Goal: Information Seeking & Learning: Learn about a topic

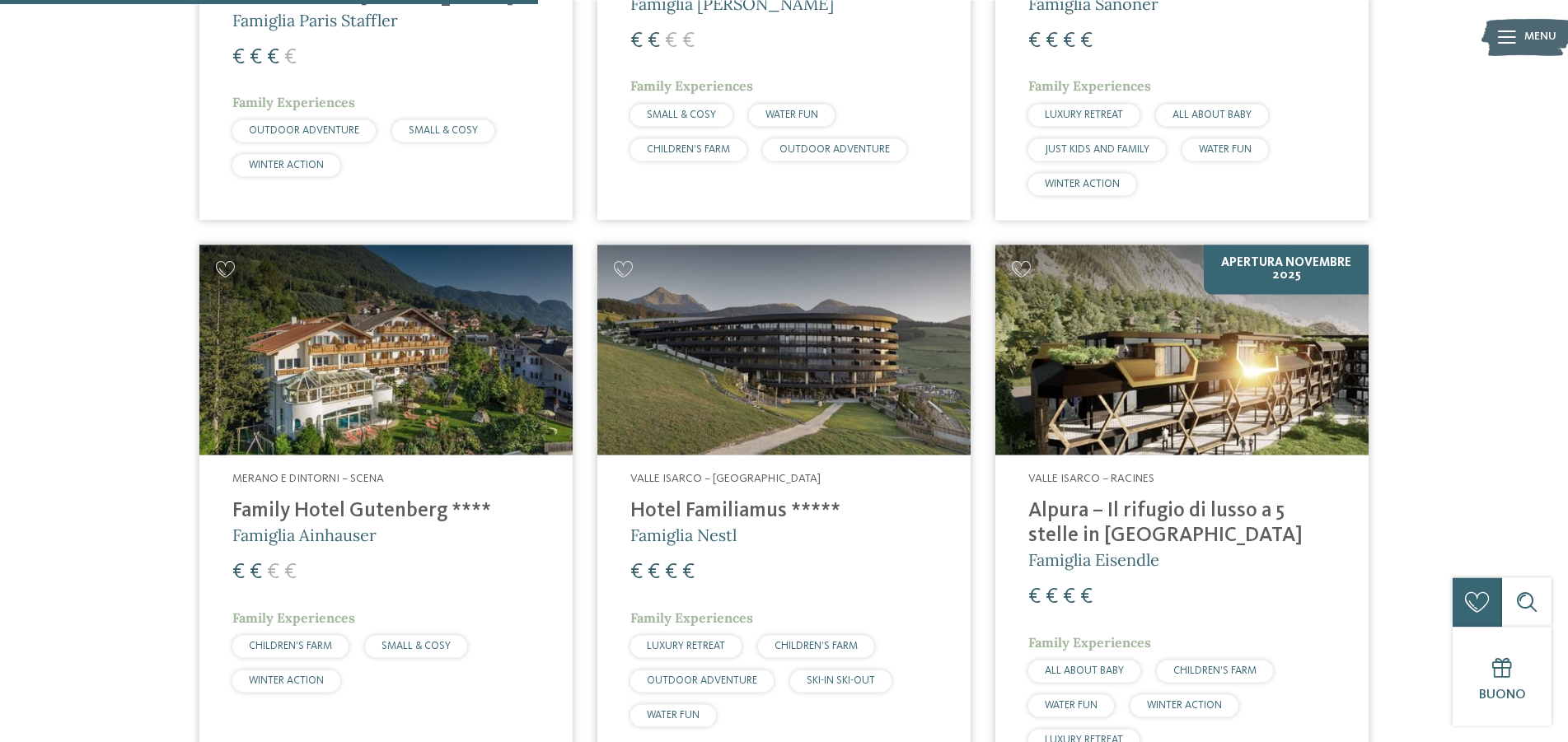
scroll to position [1932, 0]
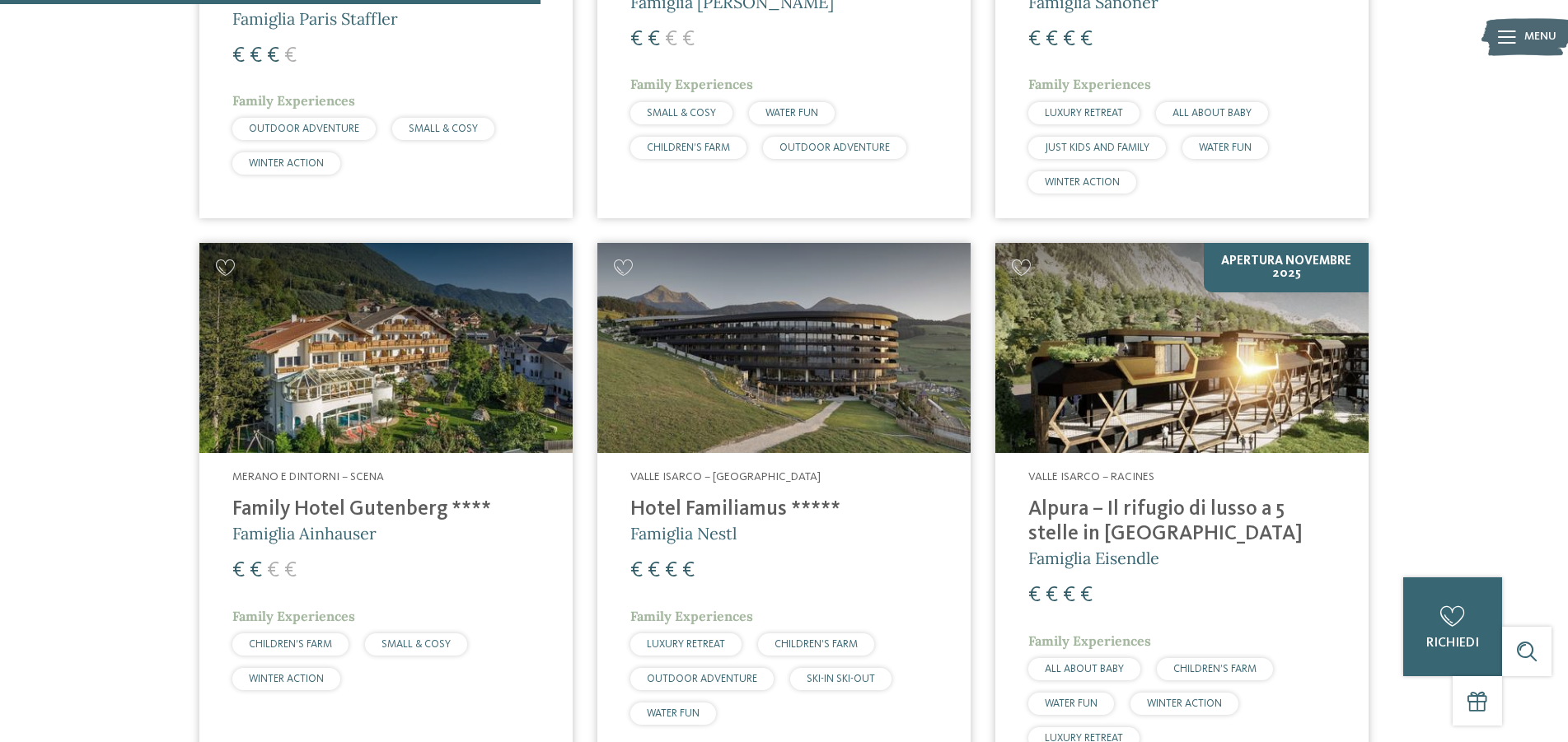
click at [416, 332] on img at bounding box center [385, 349] width 373 height 210
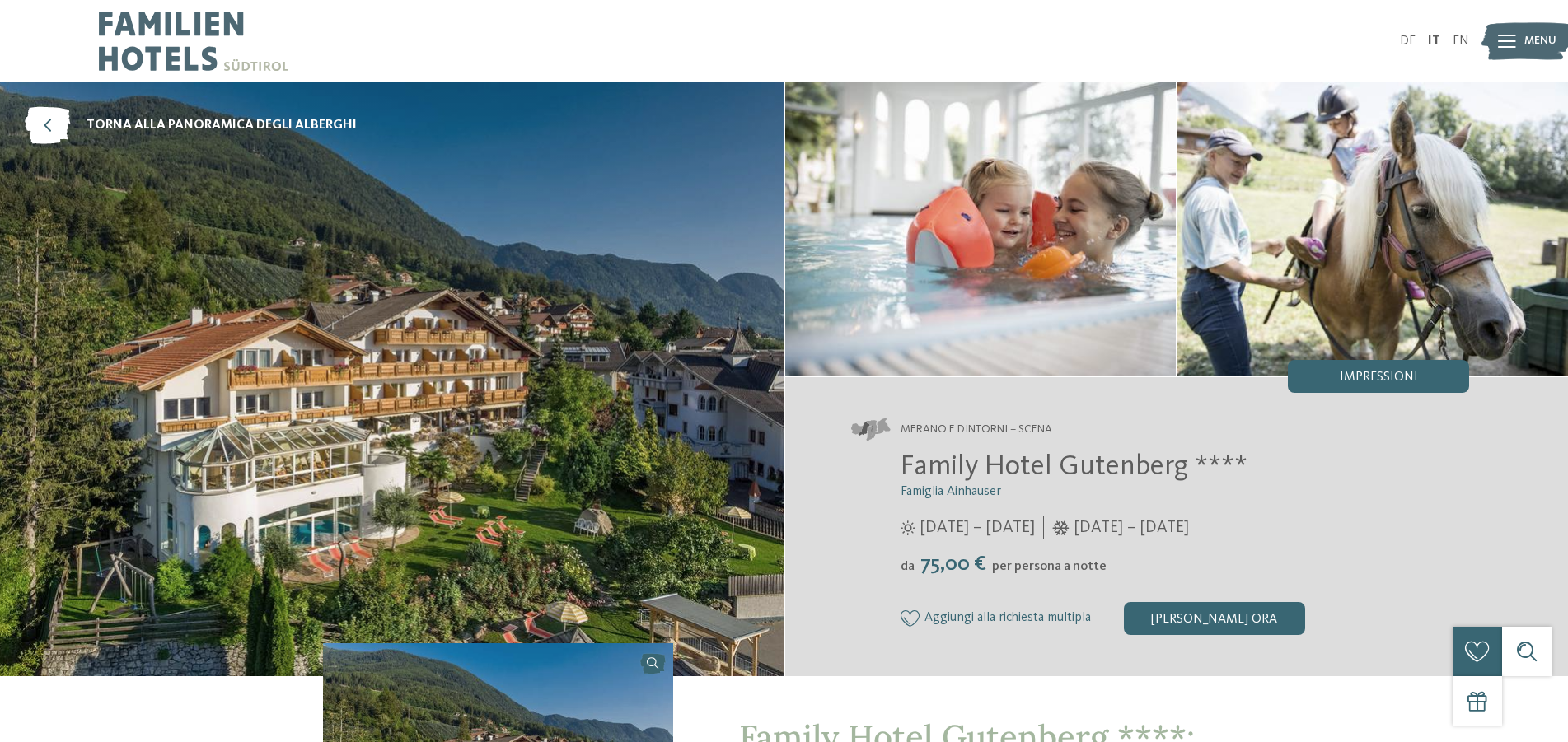
click at [432, 323] on img at bounding box center [392, 379] width 784 height 594
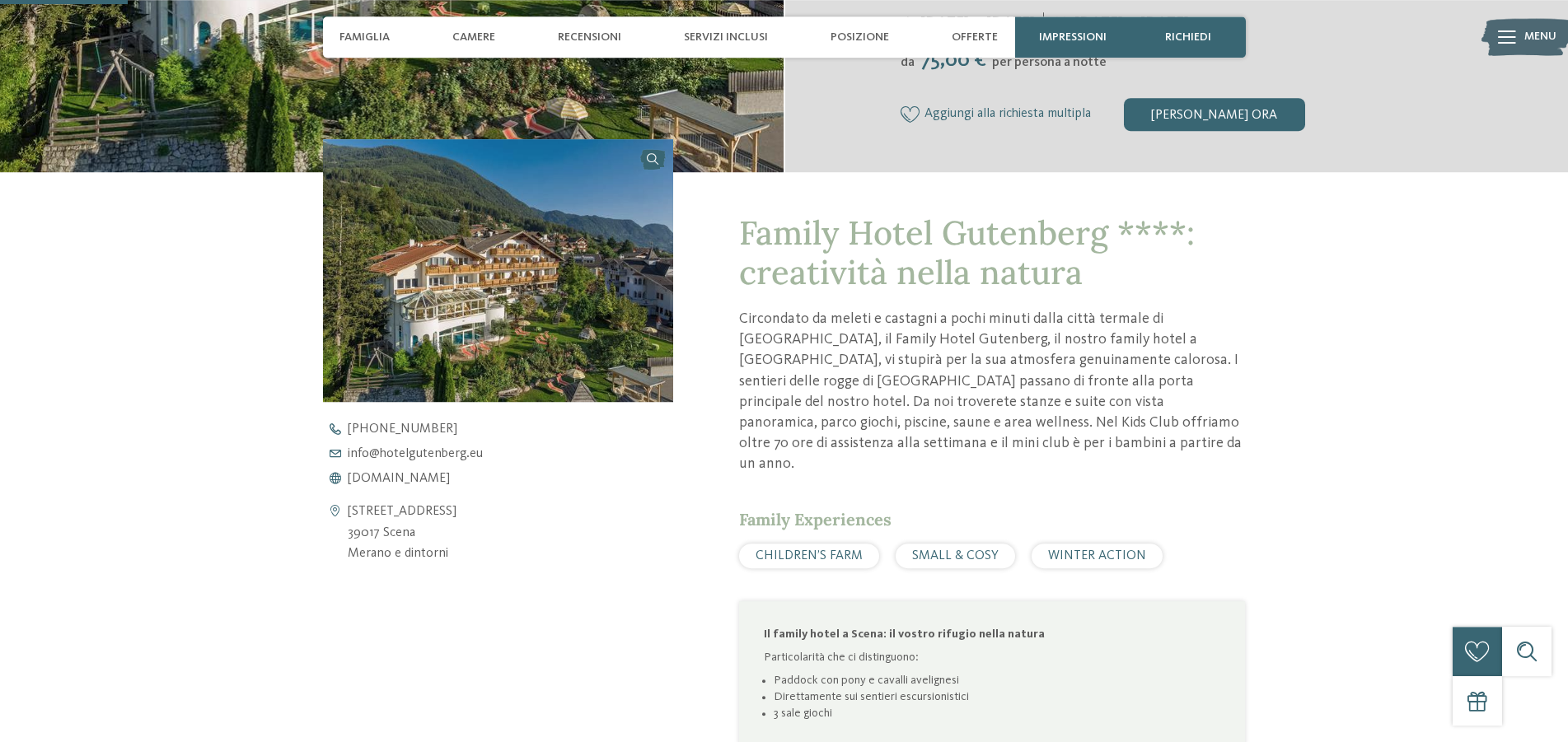
scroll to position [588, 0]
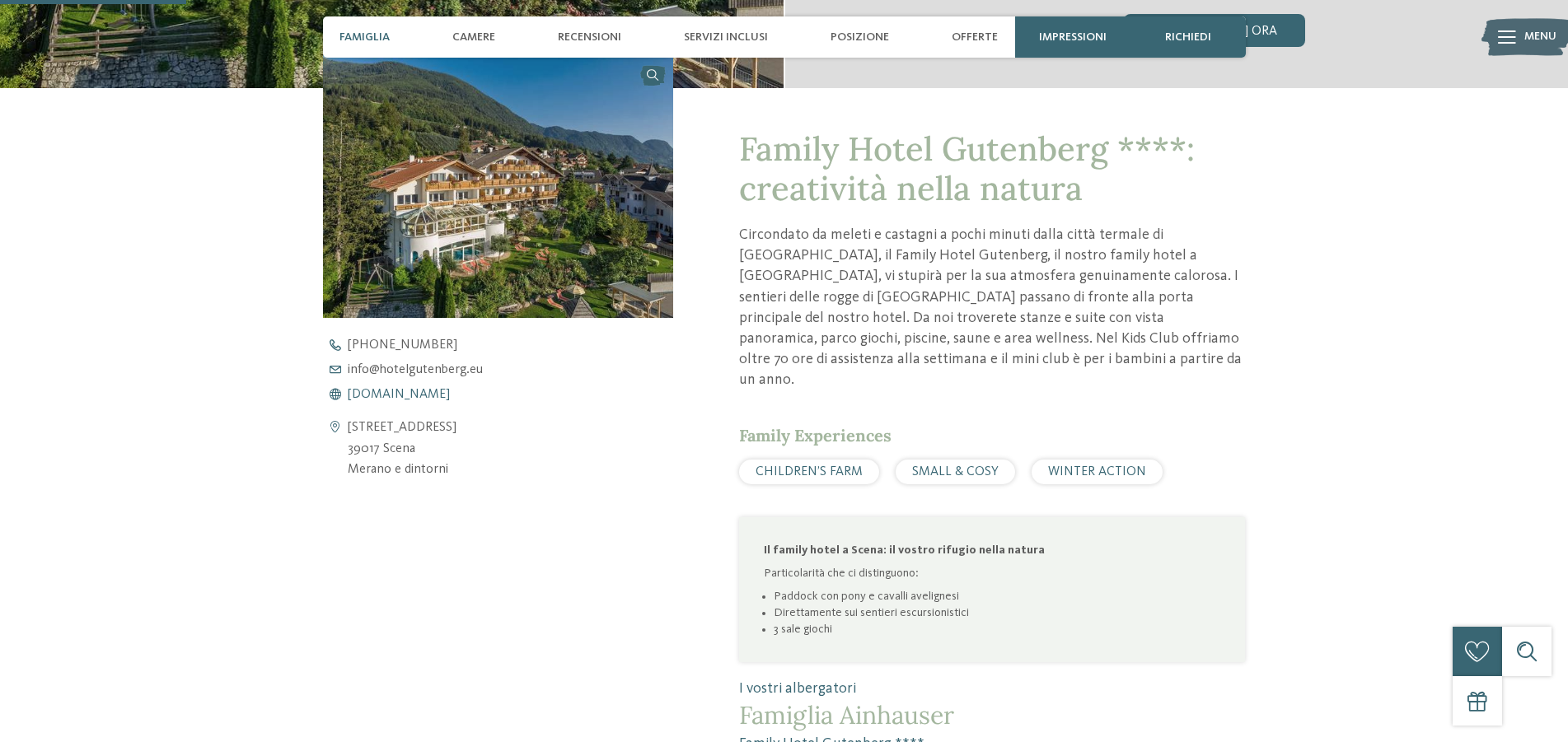
click at [442, 398] on span "www.hotelgutenberg.eu" at bounding box center [399, 394] width 102 height 13
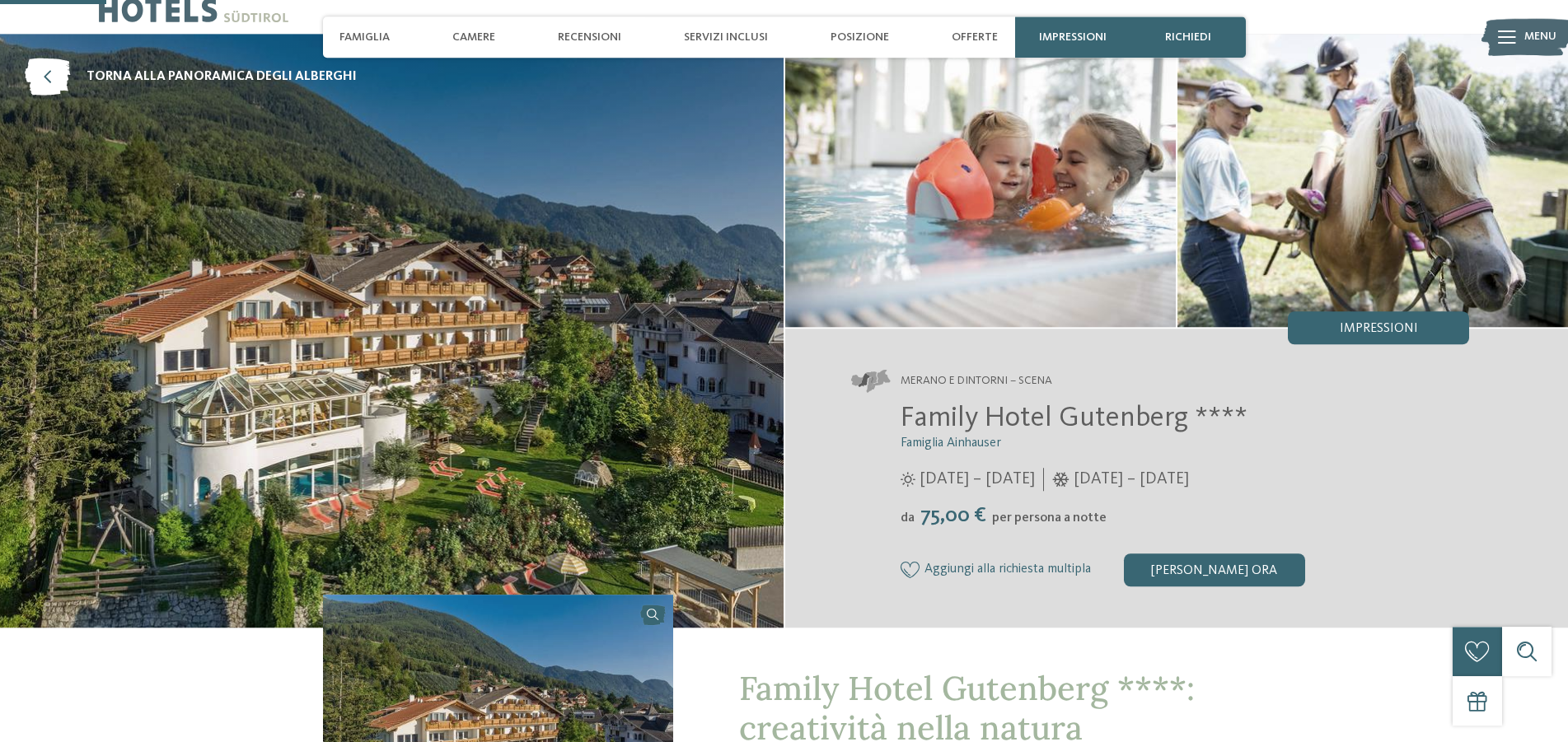
scroll to position [0, 0]
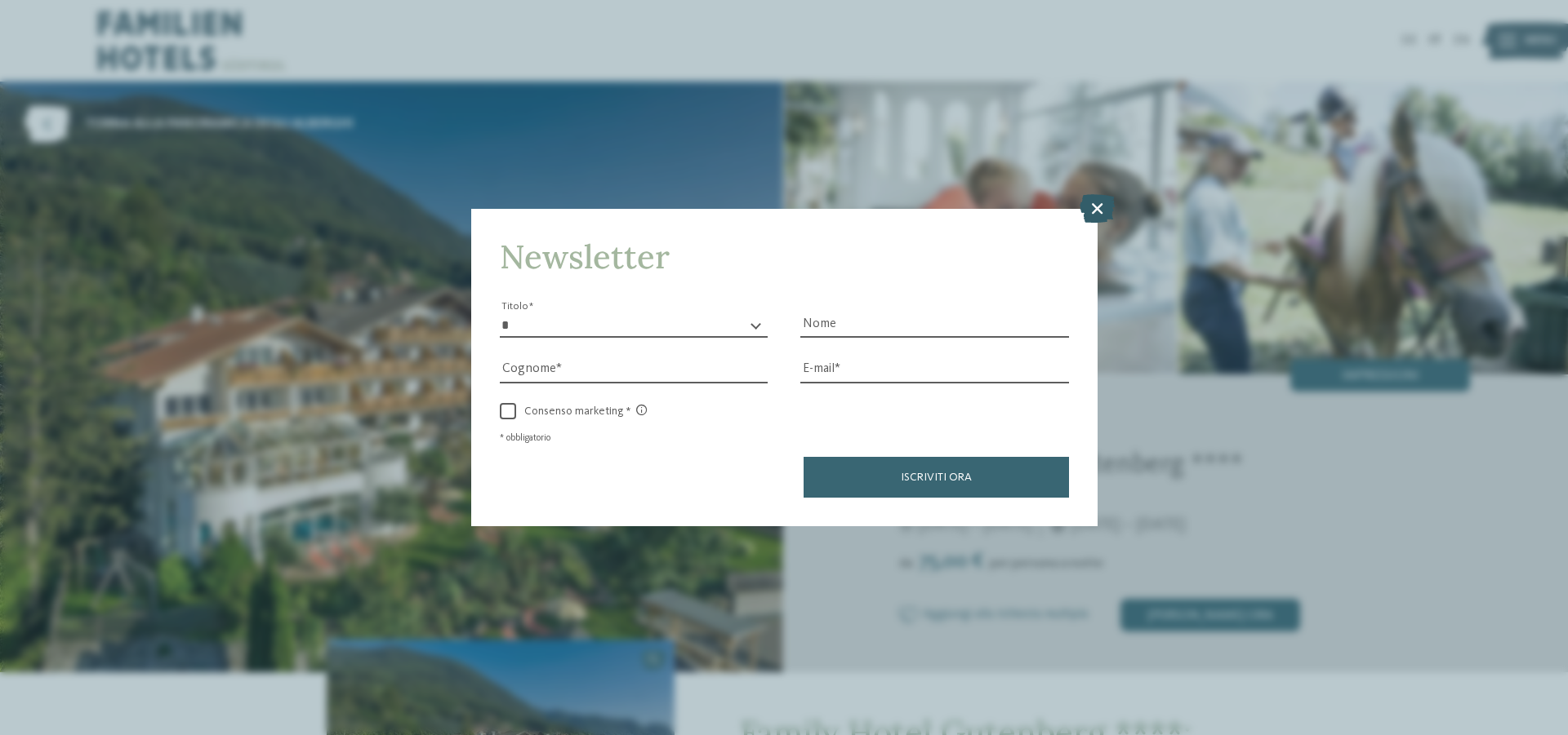
click at [1102, 207] on icon at bounding box center [1096, 208] width 35 height 28
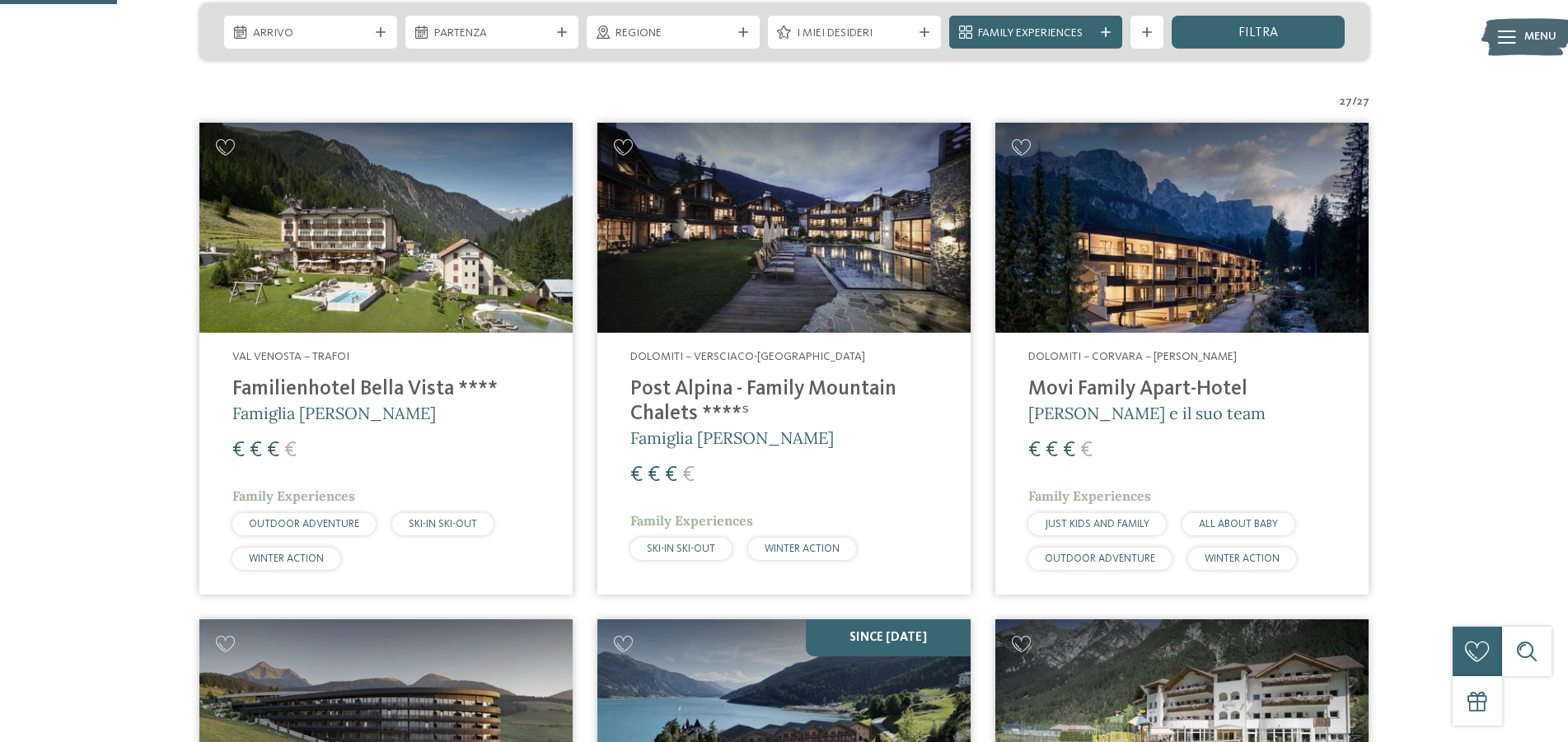
scroll to position [420, 0]
click at [809, 386] on h4 "Post Alpina - Family Mountain Chalets ****ˢ" at bounding box center [784, 402] width 307 height 49
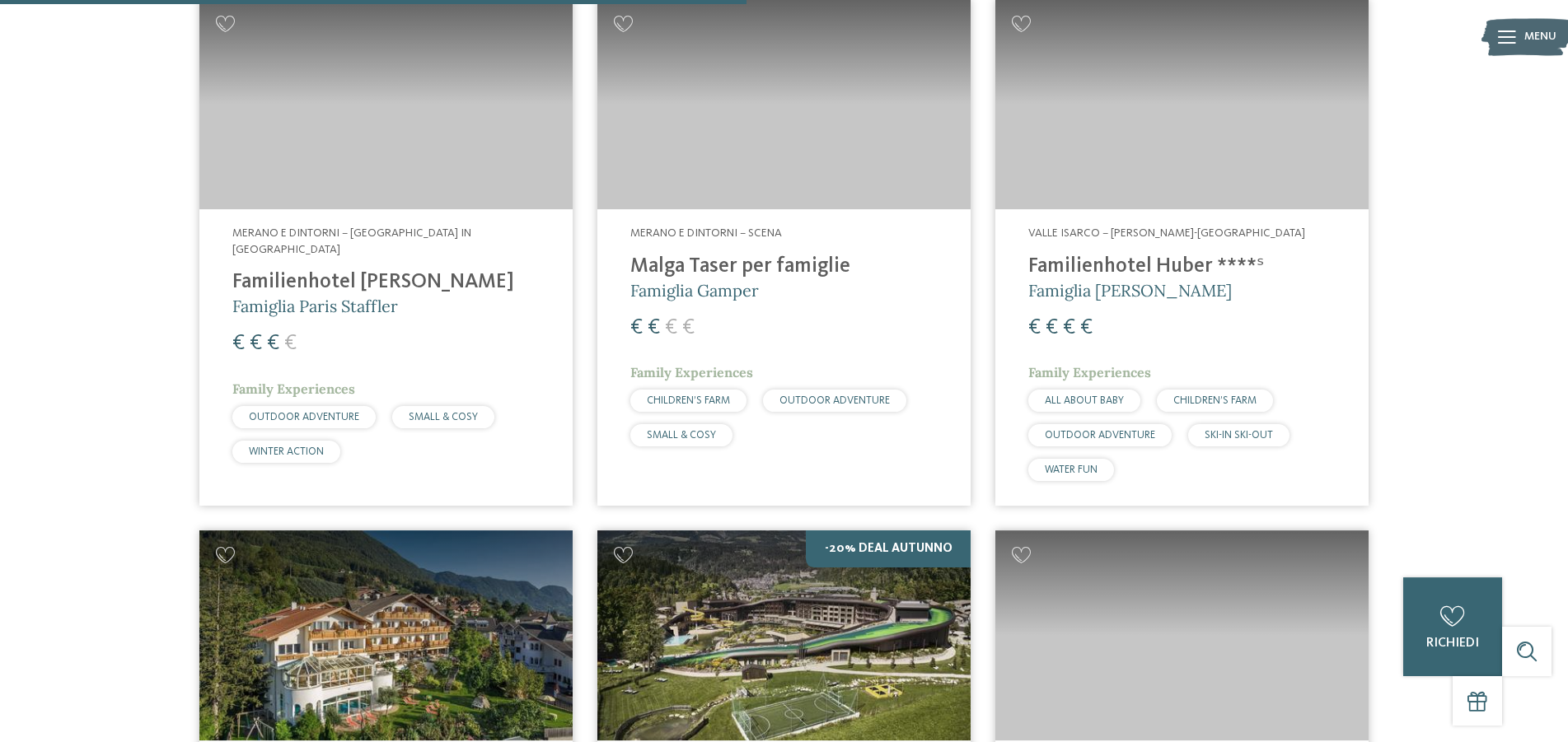
scroll to position [2689, 0]
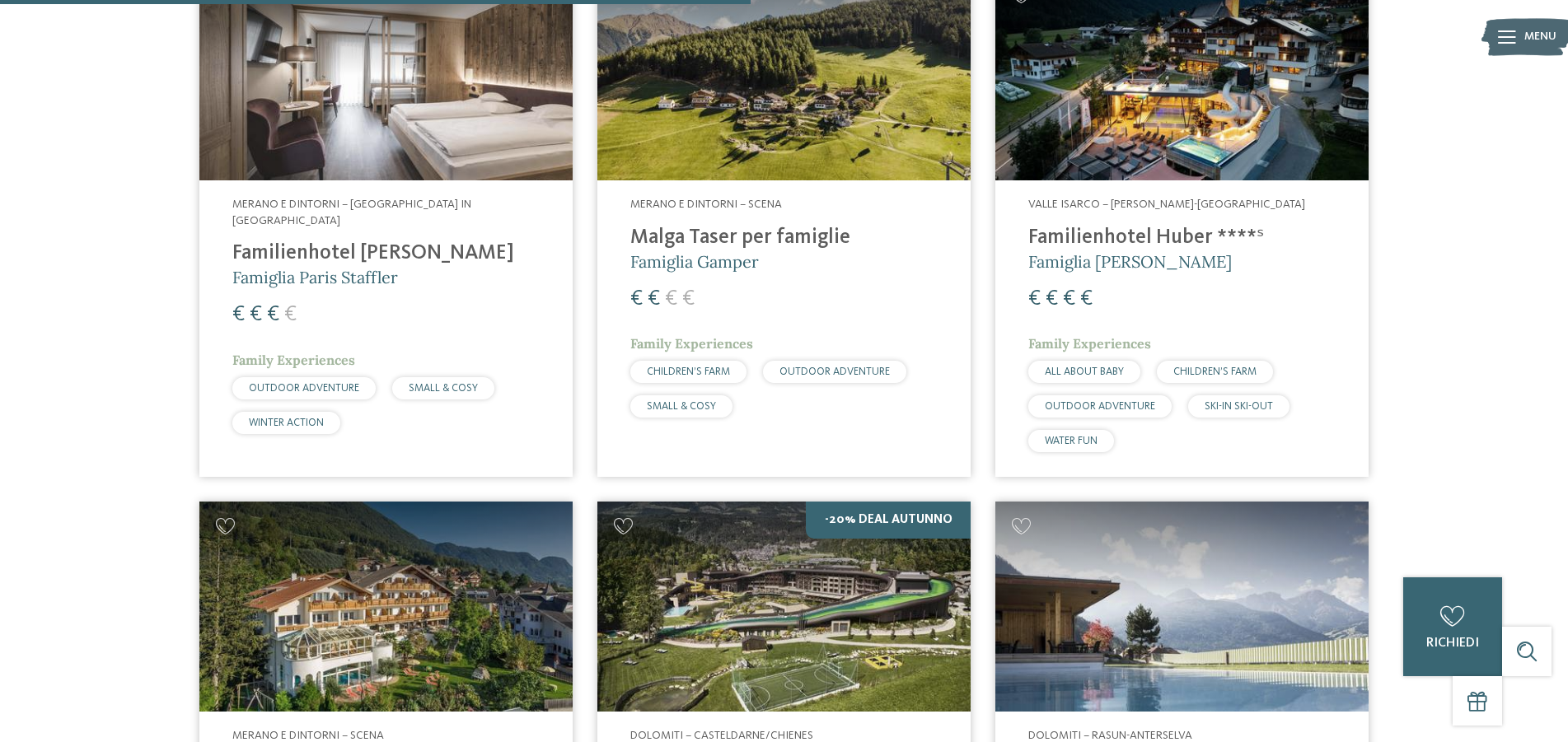
click at [58, 429] on div "Familienhotels Südtirol – dalle famiglie per le famiglie Gli esperti delle vaca…" at bounding box center [784, 103] width 1568 height 5355
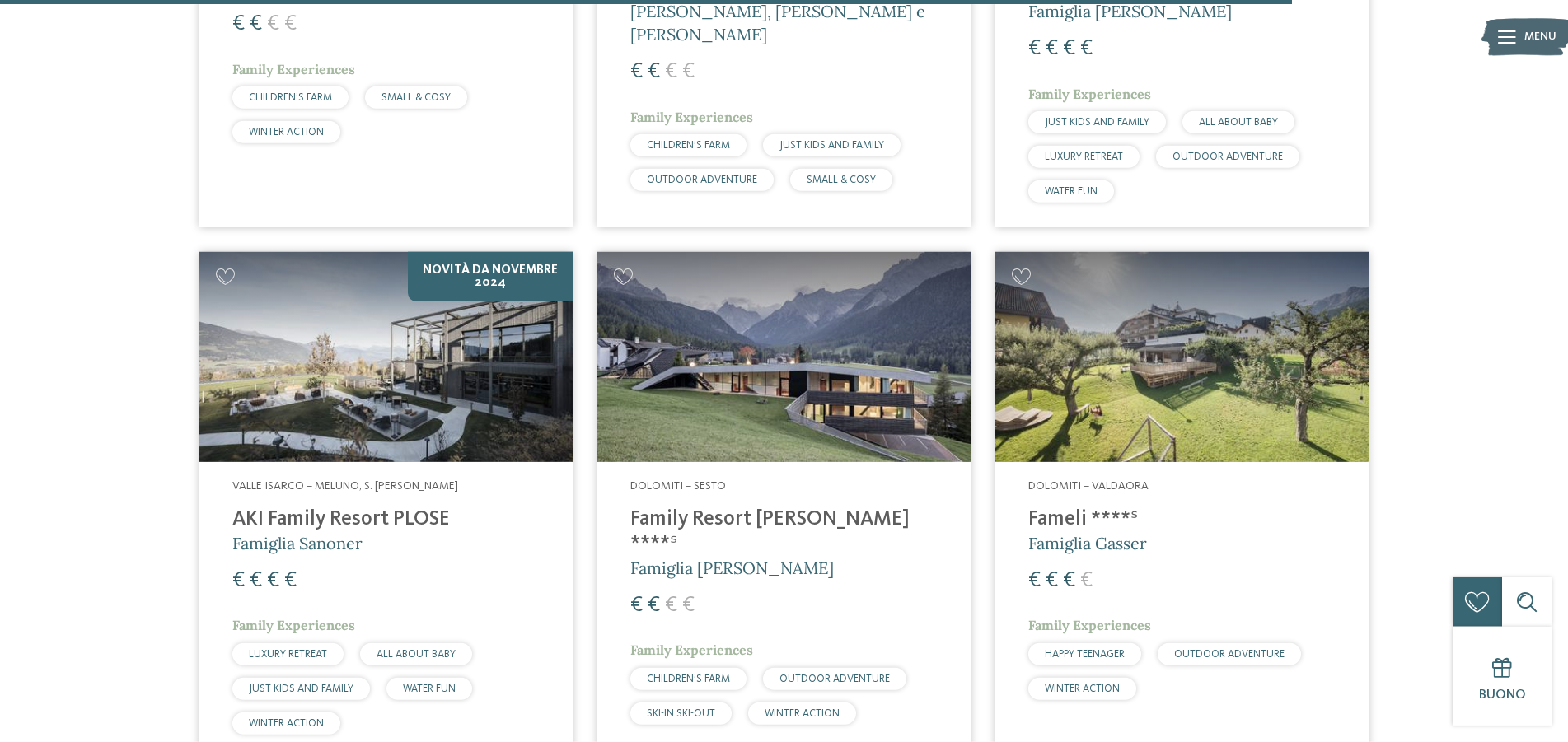
scroll to position [4790, 0]
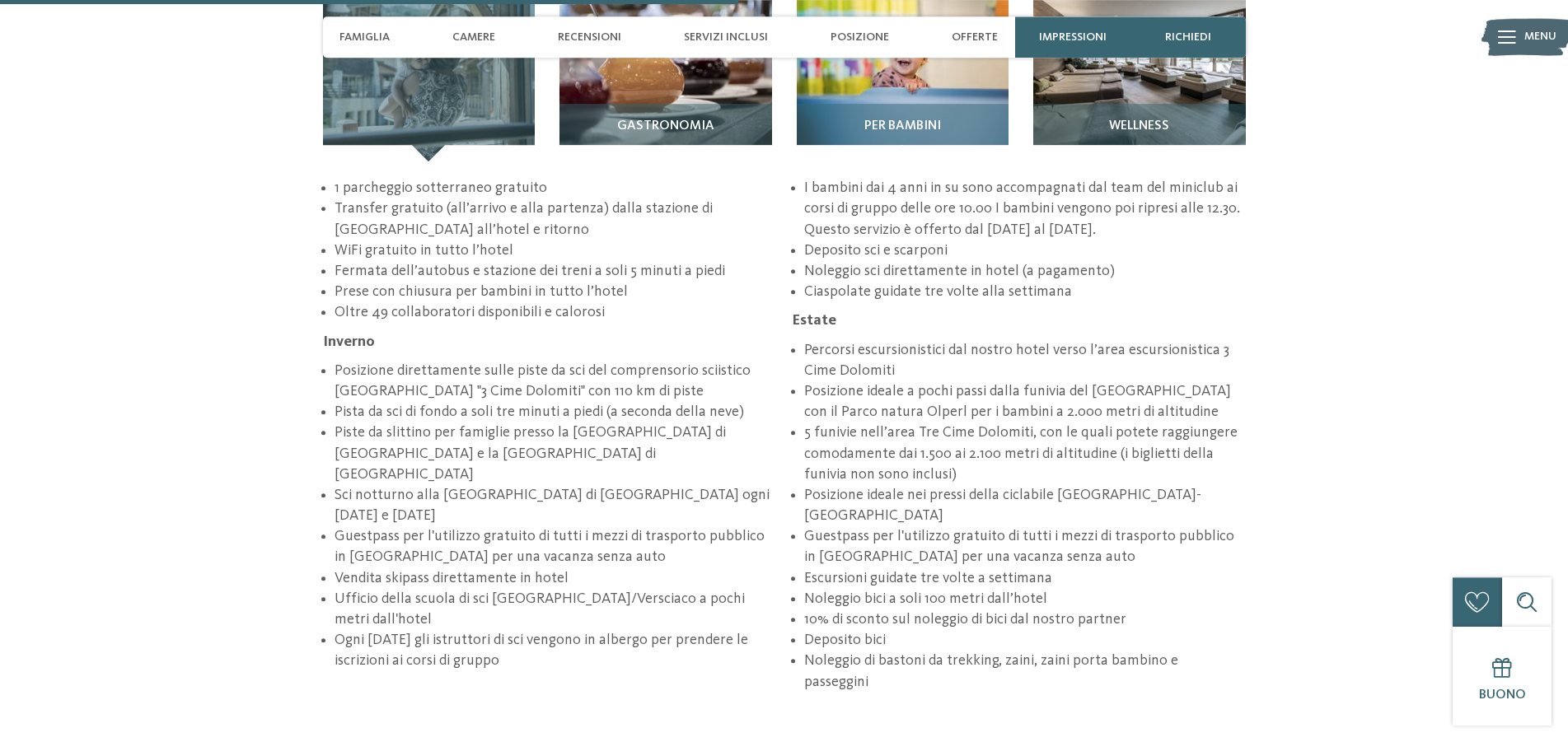
scroll to position [2689, 0]
